Goal: Task Accomplishment & Management: Manage account settings

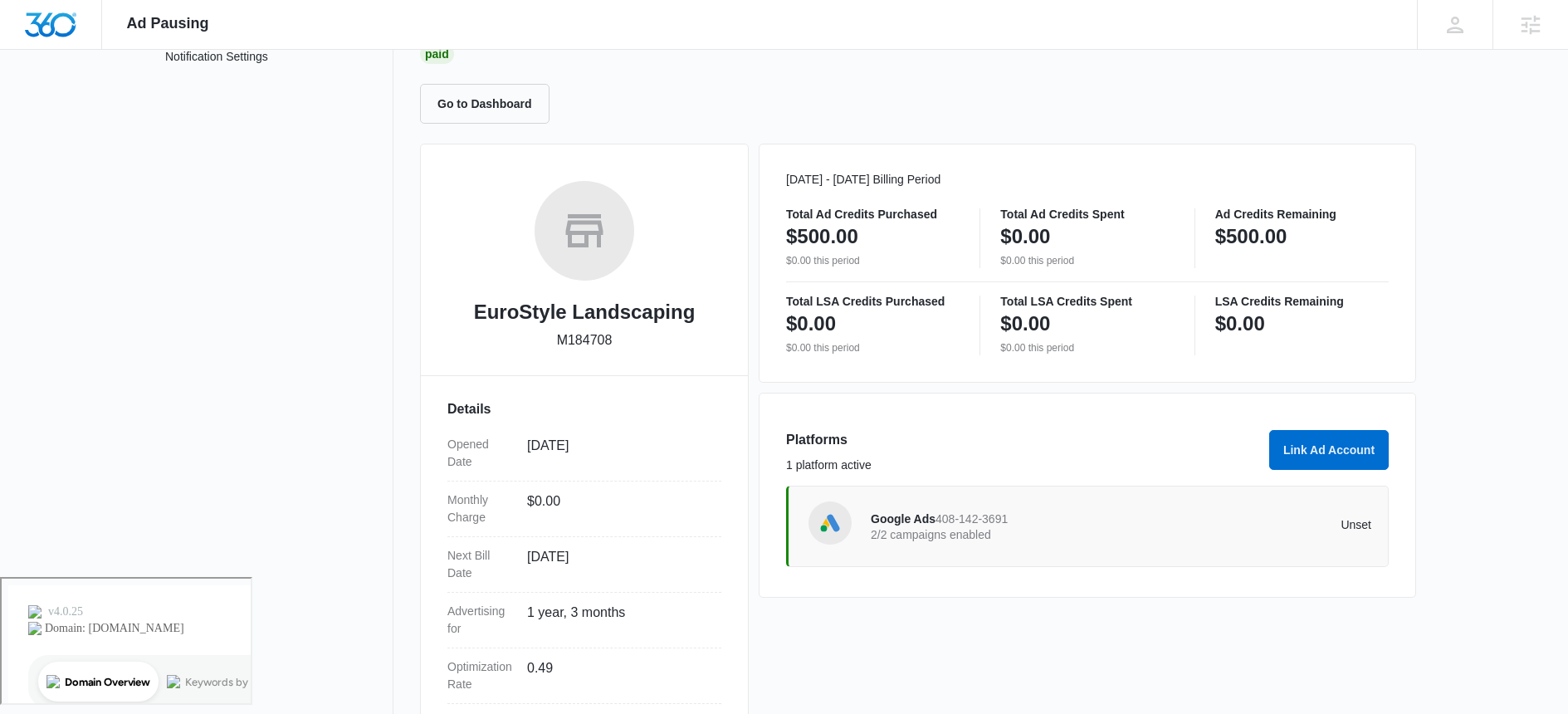
scroll to position [285, 0]
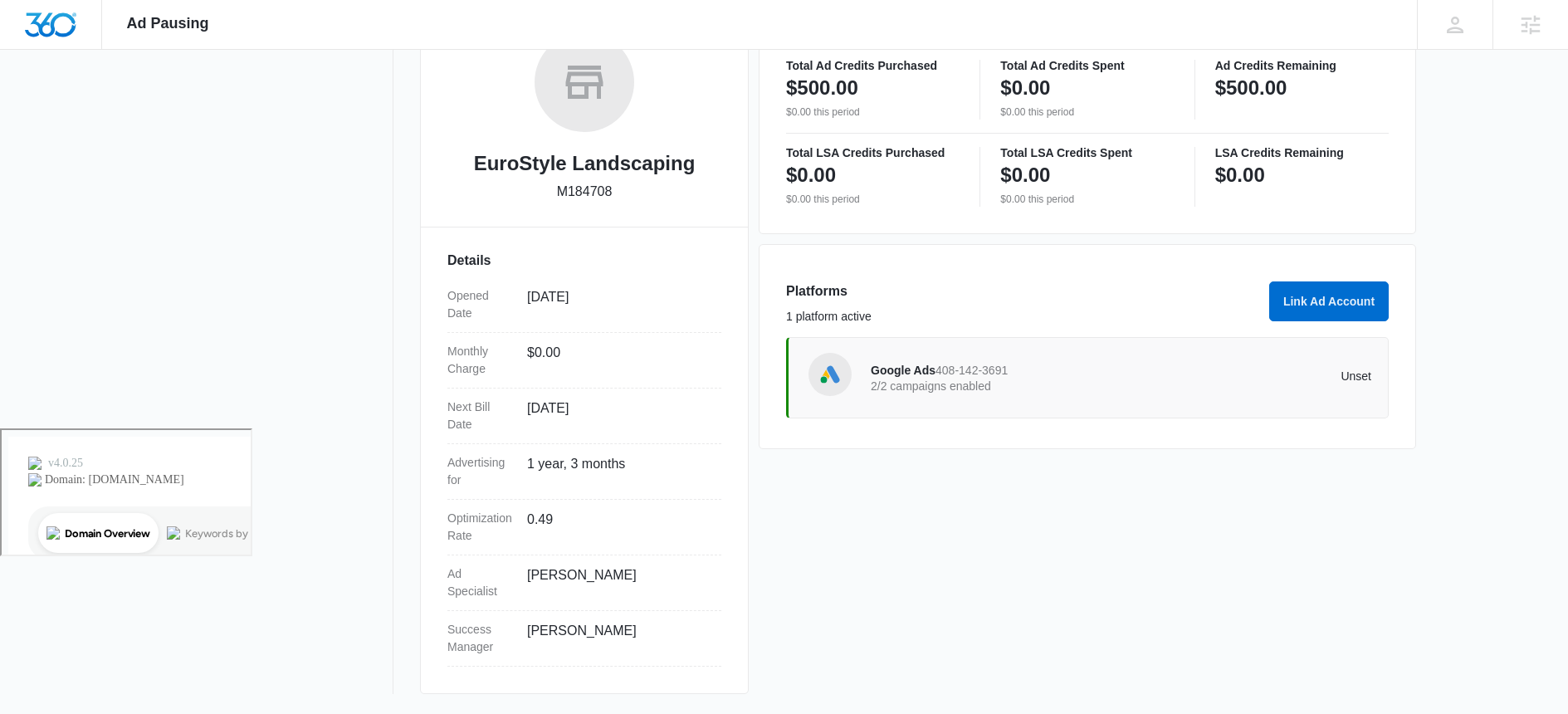
click at [1129, 392] on div "Google Ads 408-142-3691 2/2 campaigns enabled Unset" at bounding box center [1121, 378] width 500 height 47
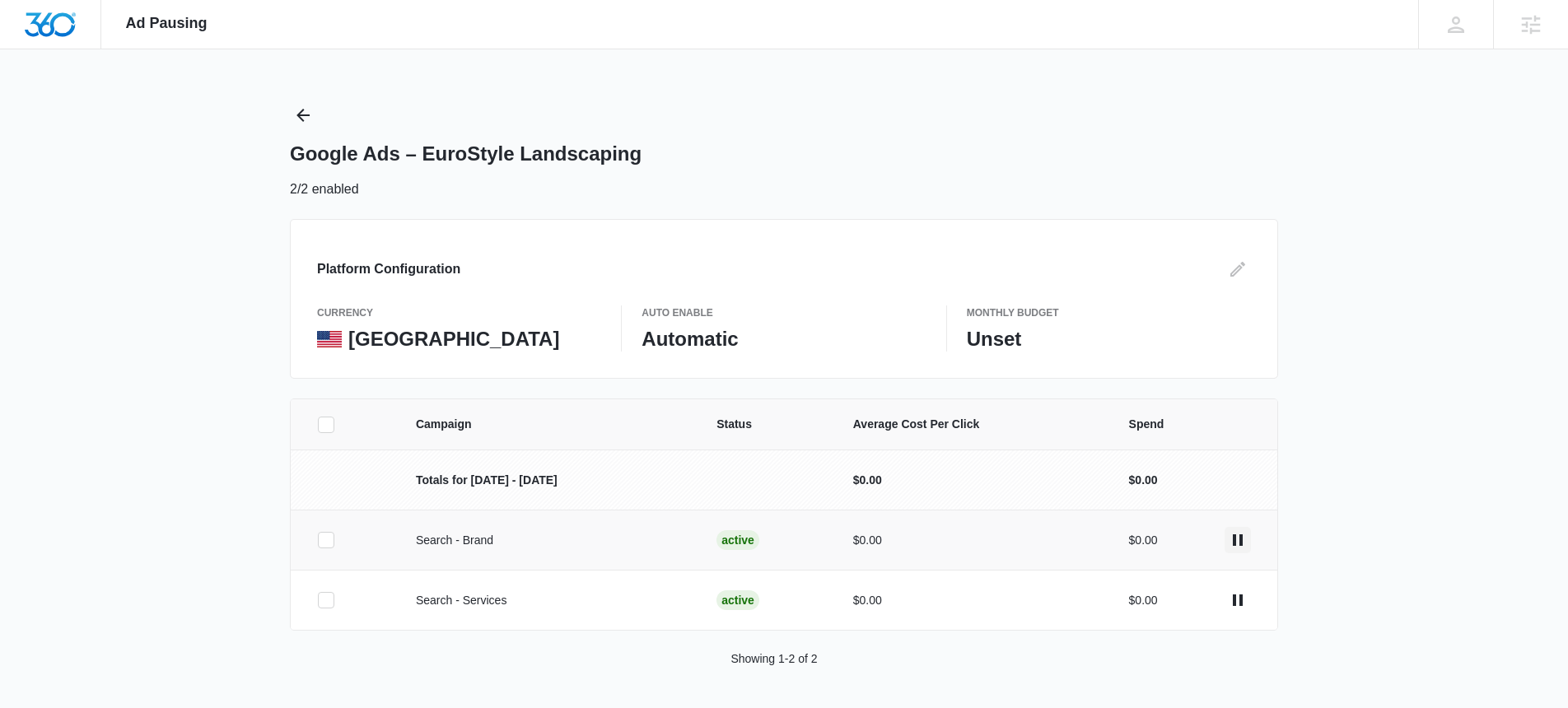
click at [1238, 541] on icon "actions.pause" at bounding box center [1238, 540] width 20 height 20
click at [1238, 543] on icon "actions.activate" at bounding box center [1238, 540] width 9 height 12
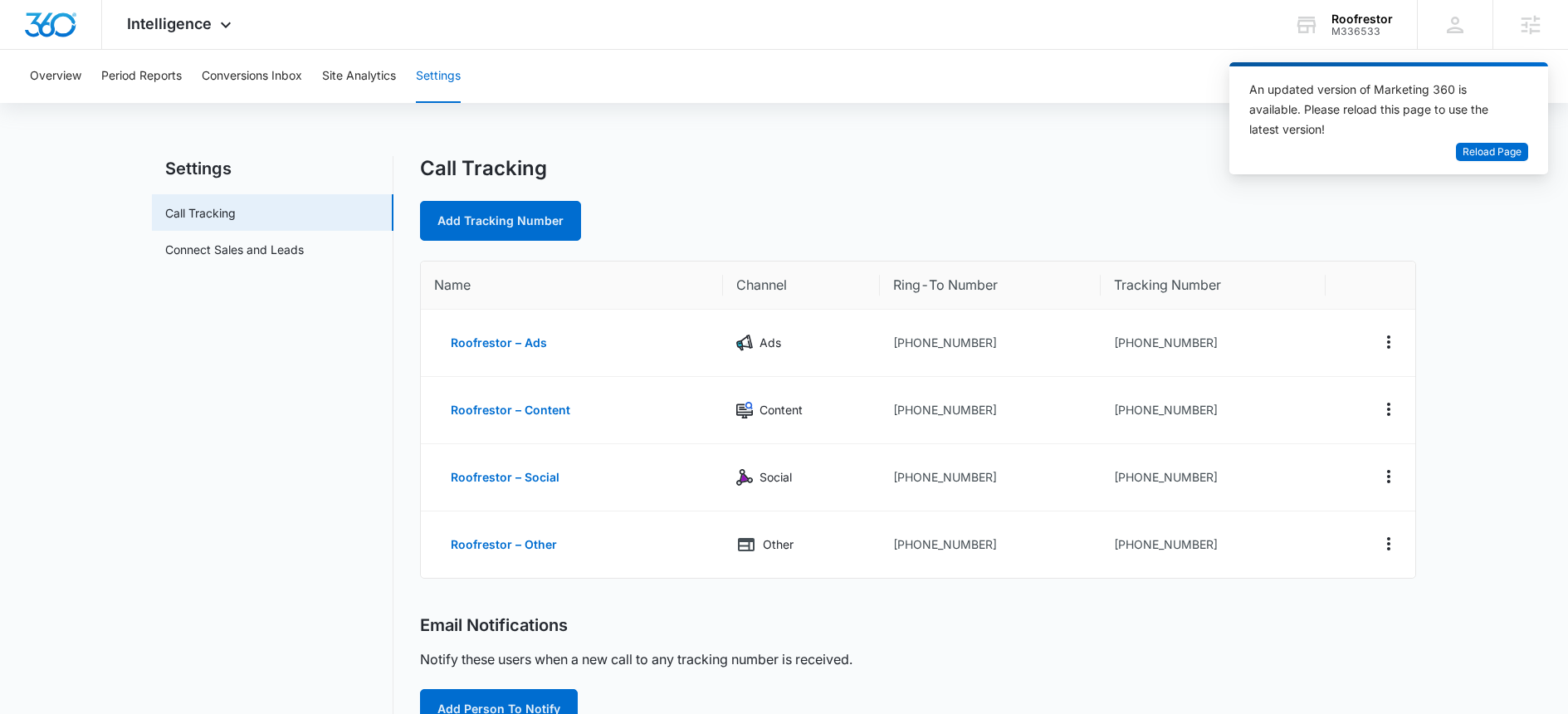
click at [900, 186] on div "Call Tracking Add Tracking Number" at bounding box center [918, 198] width 997 height 85
